Goal: Transaction & Acquisition: Purchase product/service

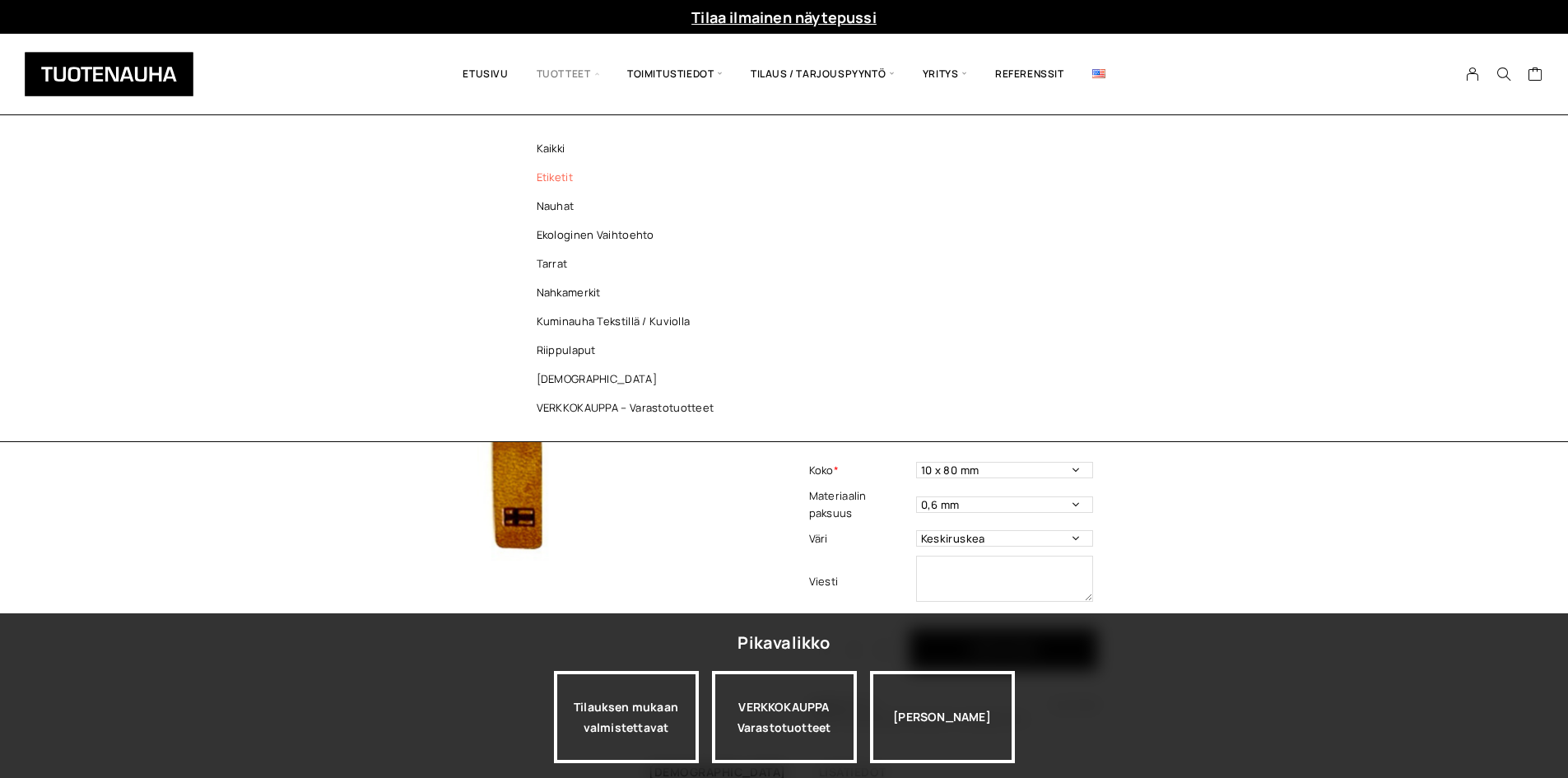
click at [593, 183] on link "Etiketit" at bounding box center [630, 177] width 239 height 29
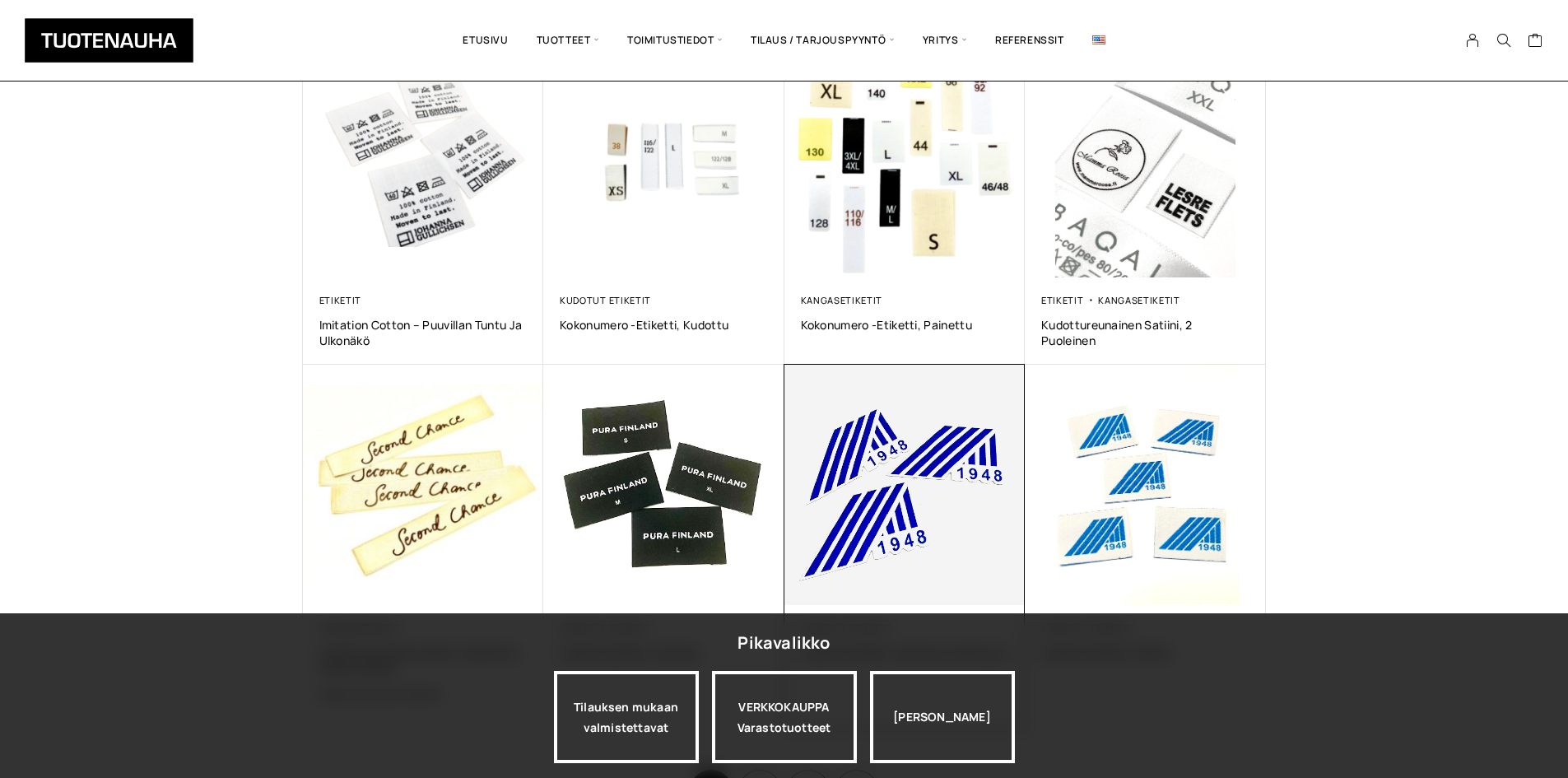
scroll to position [905, 0]
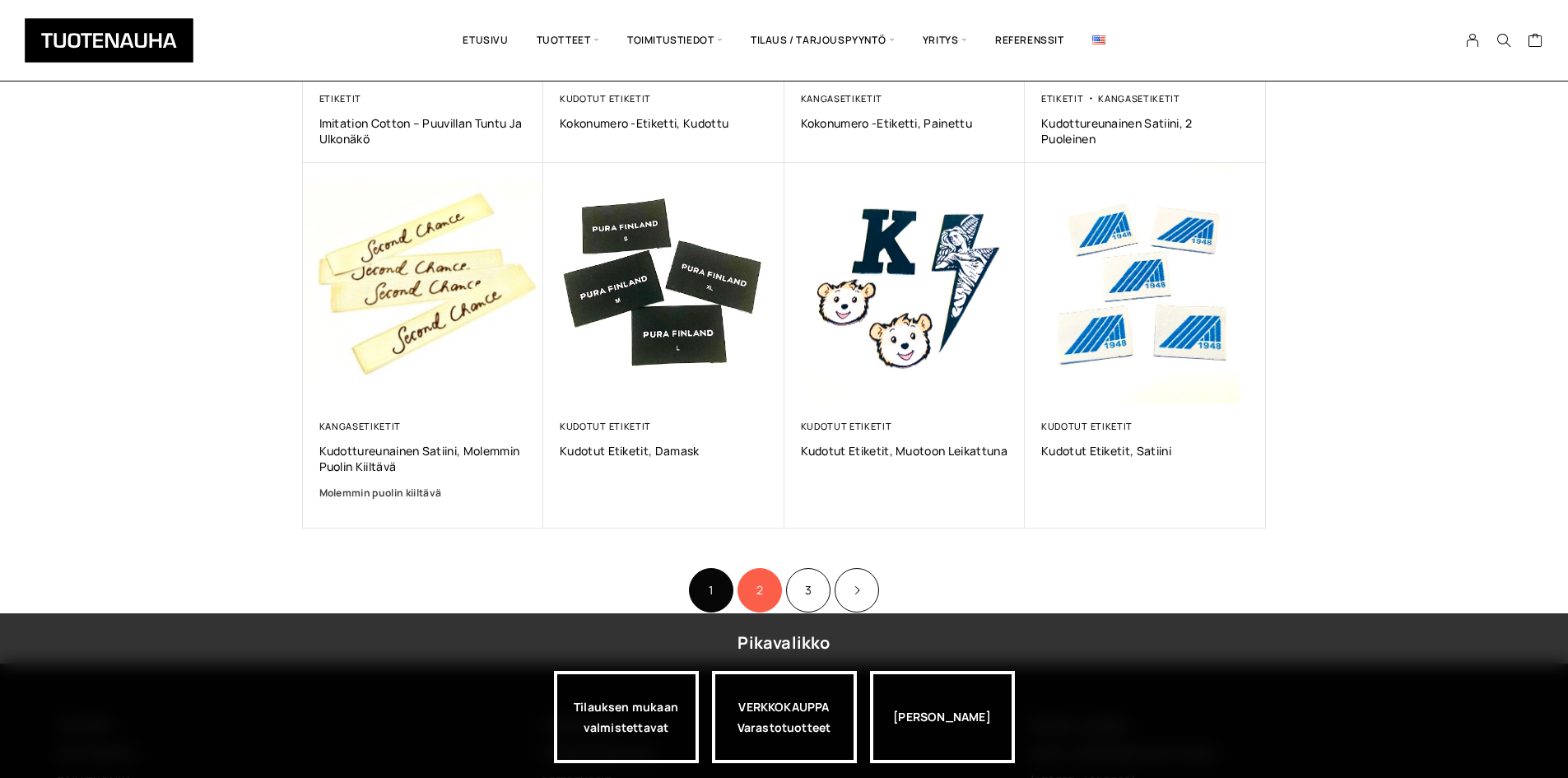
click at [754, 581] on link "2" at bounding box center [759, 590] width 45 height 45
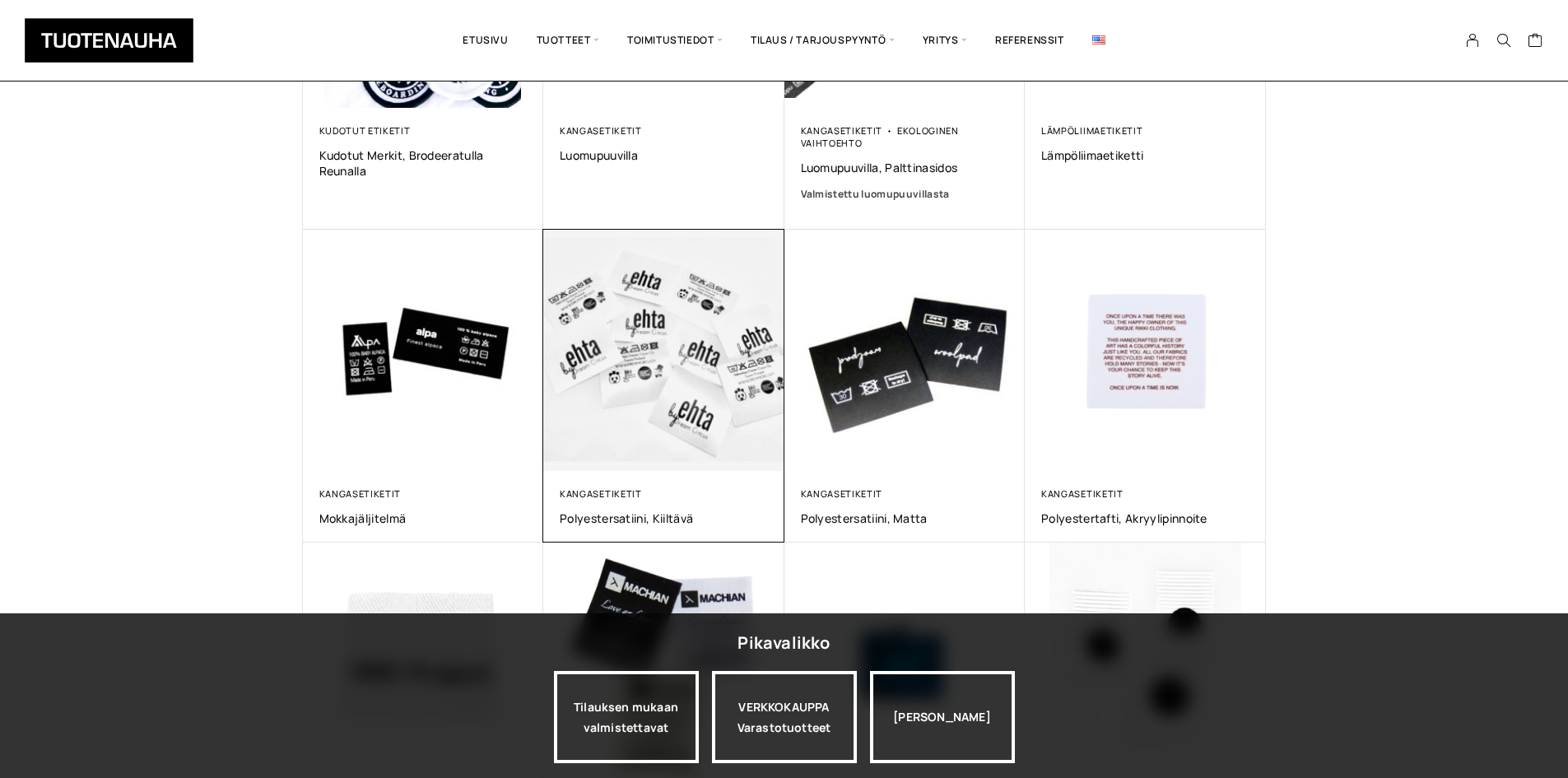
scroll to position [905, 0]
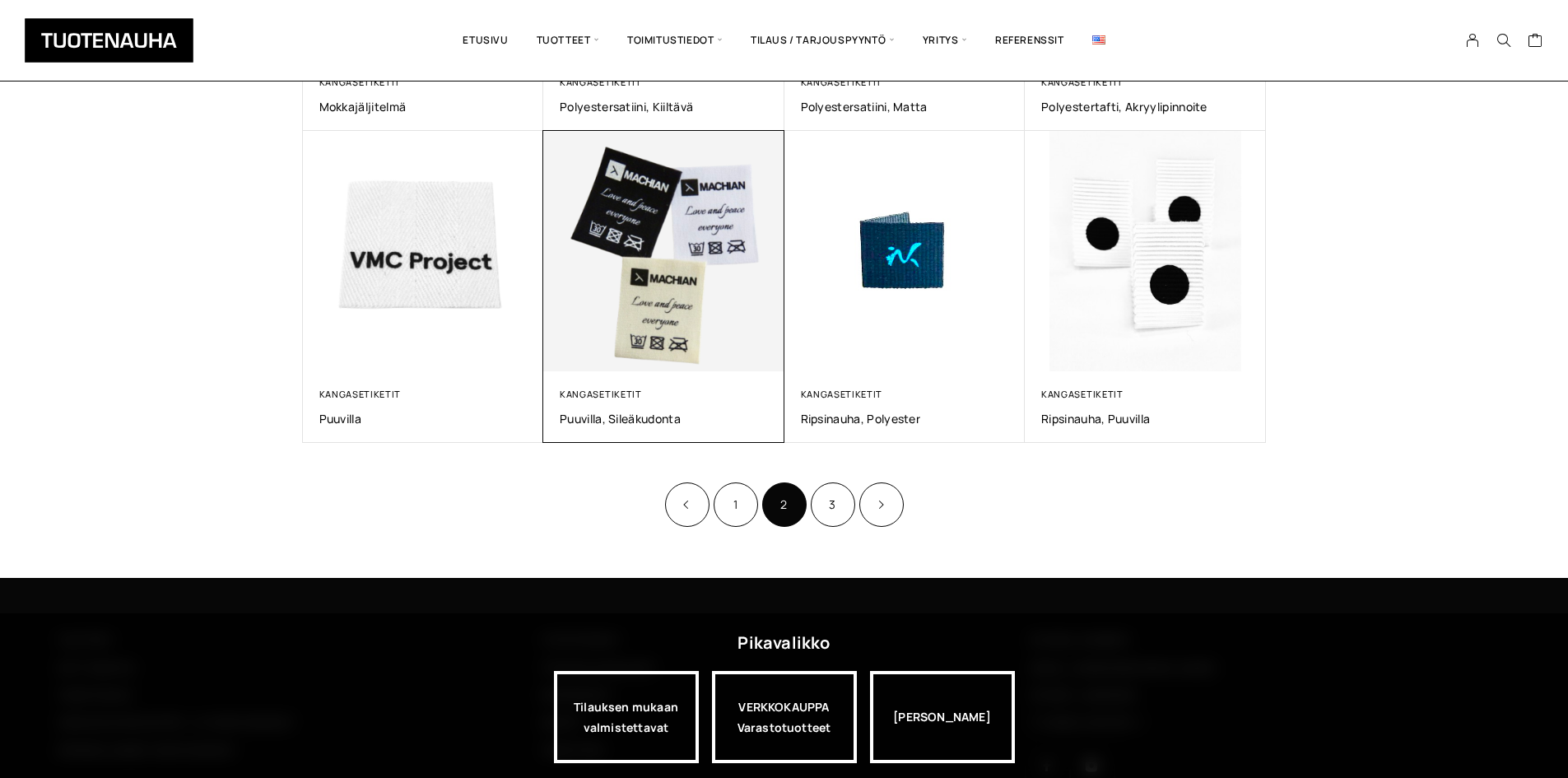
click at [718, 306] on img at bounding box center [663, 251] width 242 height 242
